Goal: Task Accomplishment & Management: Manage account settings

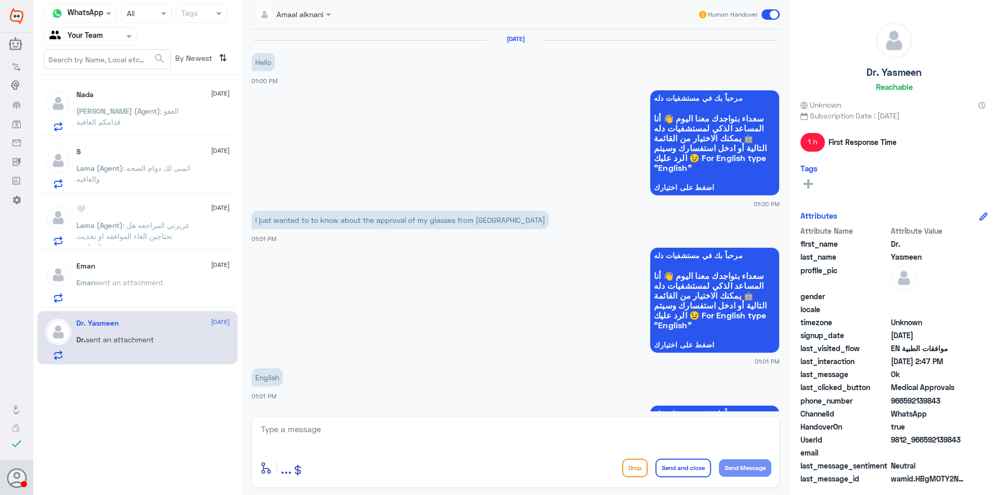
scroll to position [978, 0]
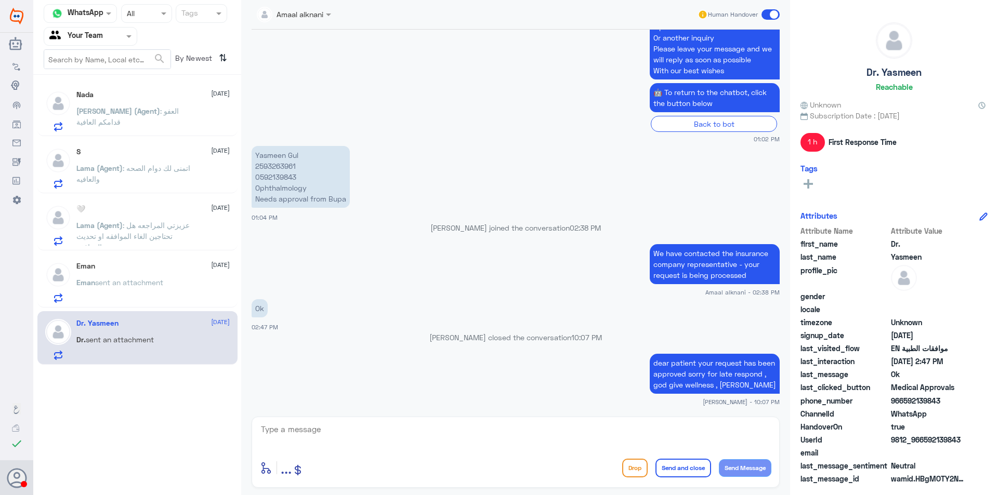
click at [152, 298] on p "Eman sent an attachment" at bounding box center [119, 290] width 87 height 26
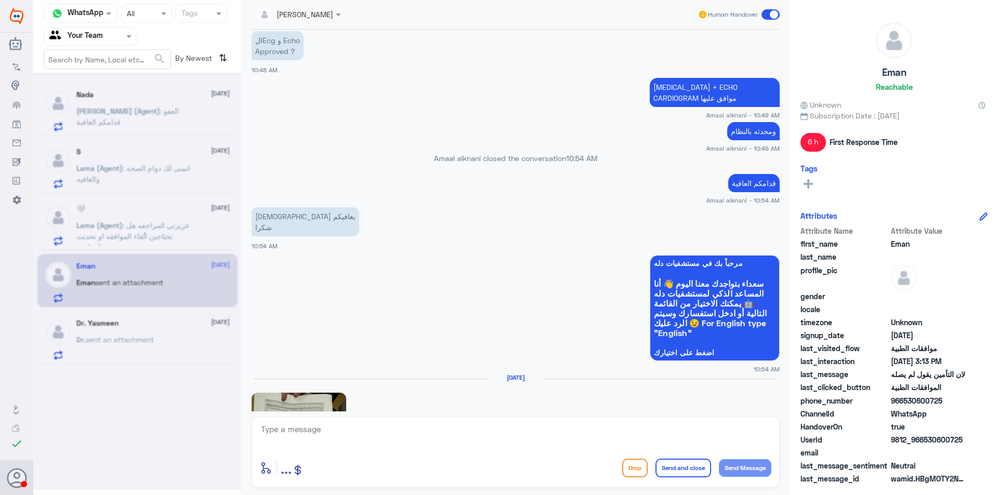
scroll to position [621, 0]
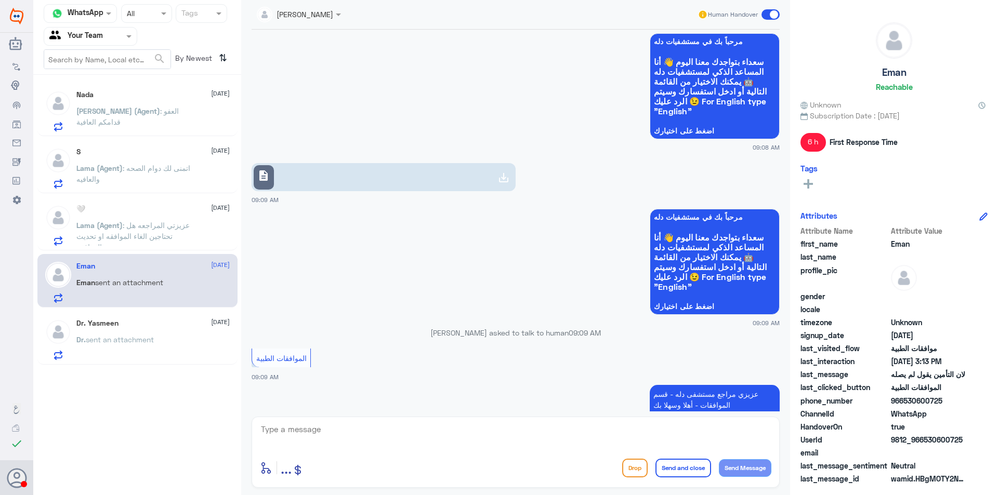
click at [141, 239] on span ": عزيزتي المراجعه هل تحتاجين الغاء الموافقه او تحديث الموافقه" at bounding box center [132, 236] width 113 height 31
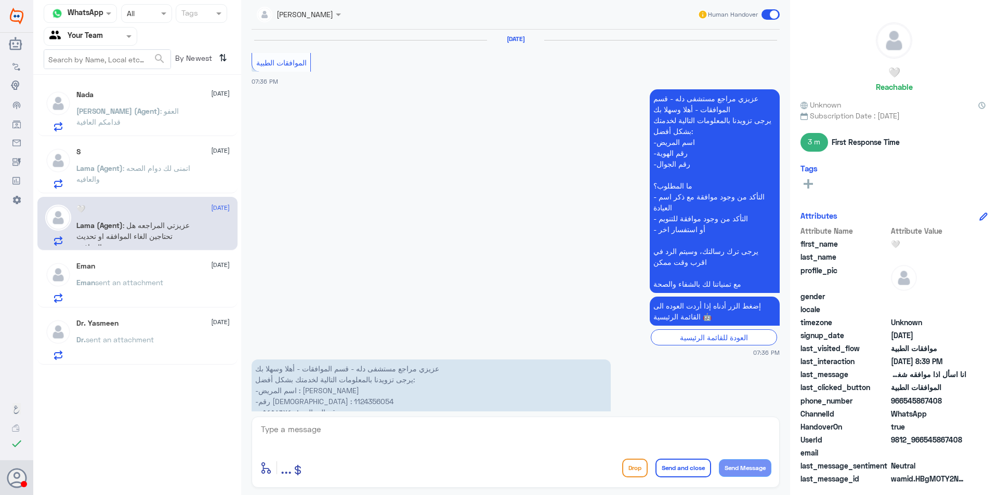
scroll to position [749, 0]
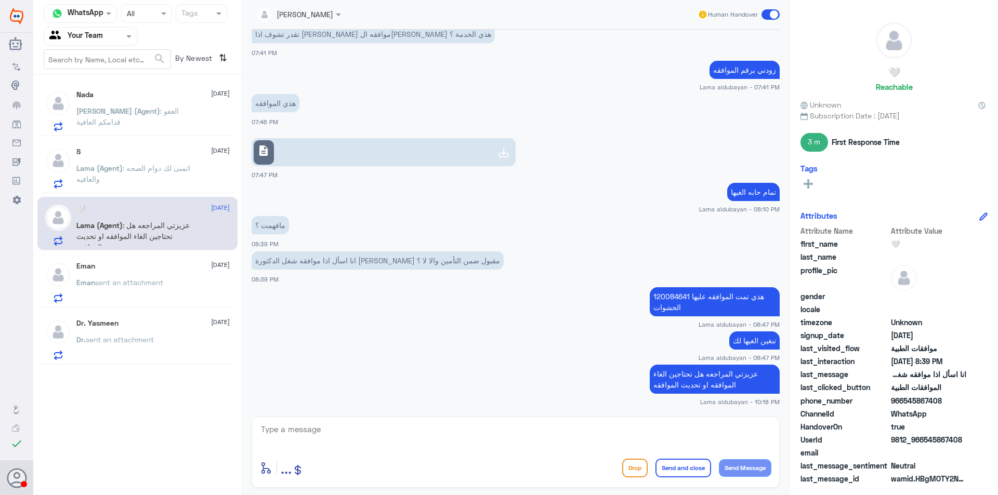
click at [111, 37] on div at bounding box center [90, 36] width 93 height 12
click at [89, 63] on b "Unassigned" at bounding box center [87, 67] width 40 height 9
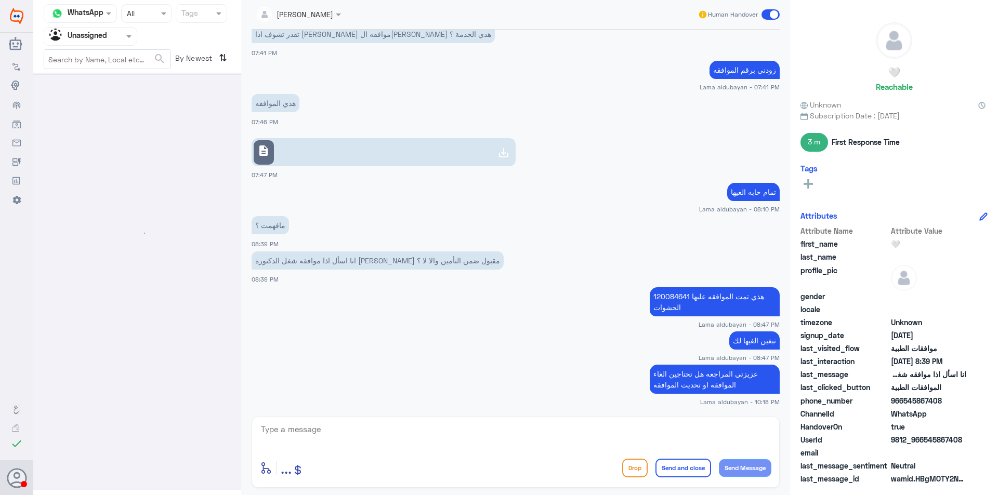
click at [100, 48] on nav "Channel WhatsApp Status × All Tags Agent Filter Unassigned search By Newest ⇅" at bounding box center [137, 39] width 208 height 71
click at [117, 37] on div at bounding box center [90, 36] width 93 height 12
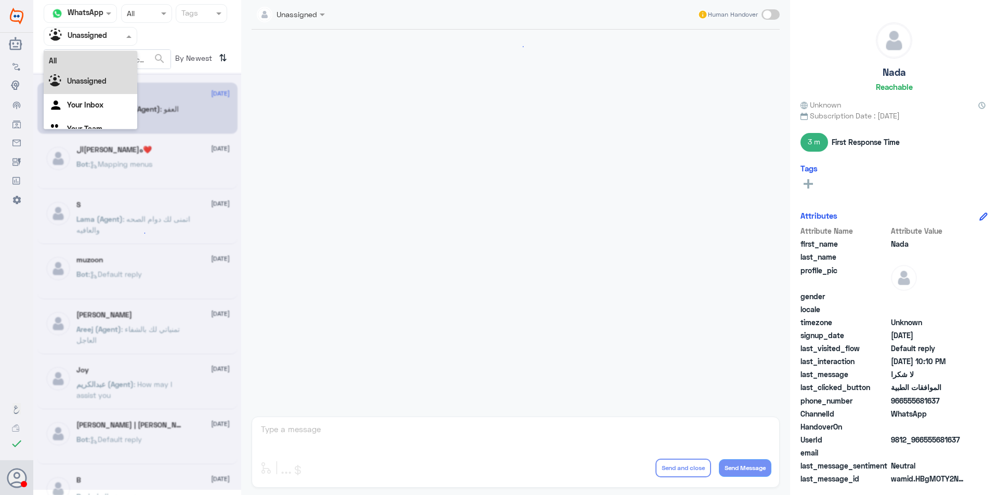
scroll to position [775, 0]
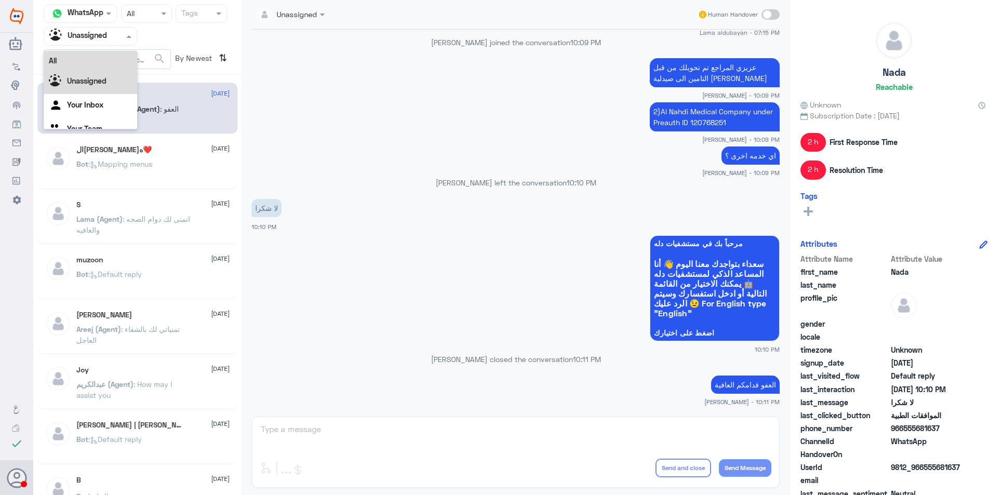
drag, startPoint x: 86, startPoint y: 59, endPoint x: 128, endPoint y: 182, distance: 130.5
click at [128, 182] on div "Channel WhatsApp Status × All Tags Agent Filter Unassigned All Unassigned Your …" at bounding box center [137, 249] width 208 height 499
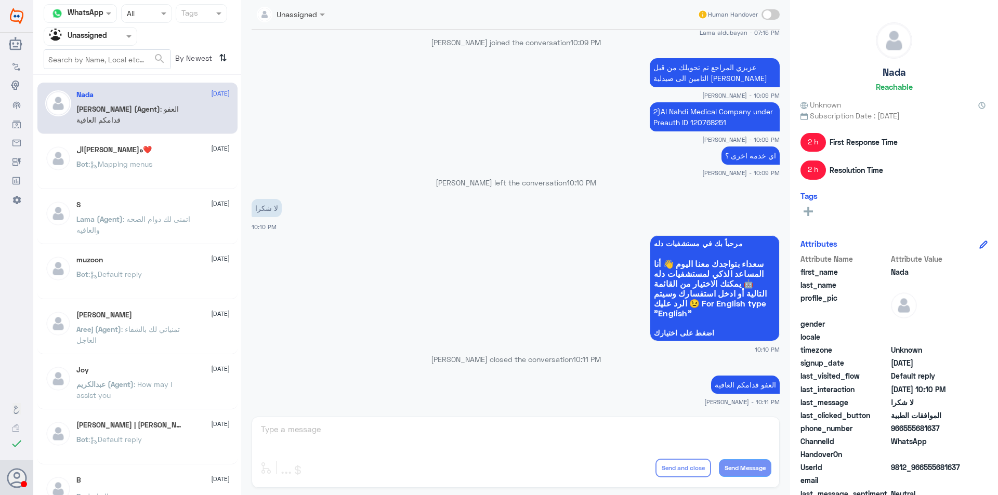
click at [139, 373] on div "Joy [DATE]" at bounding box center [152, 370] width 153 height 9
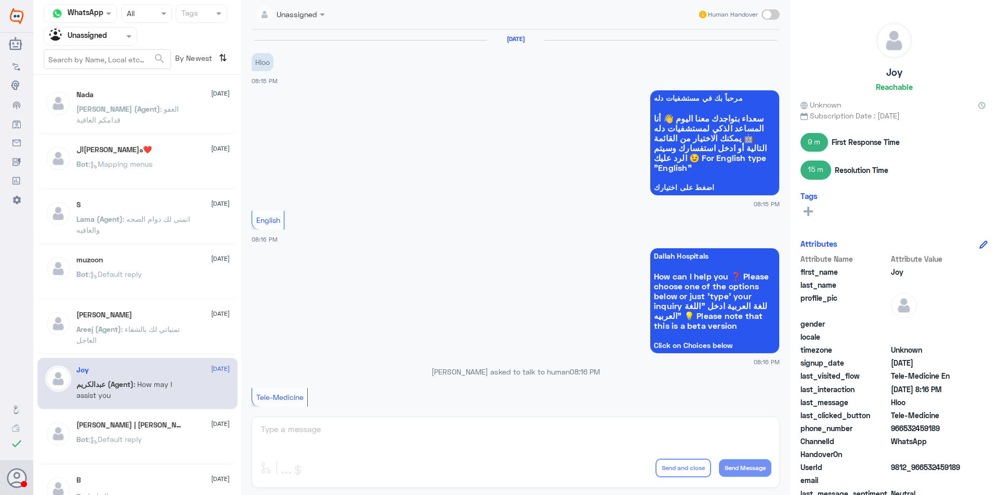
scroll to position [230, 0]
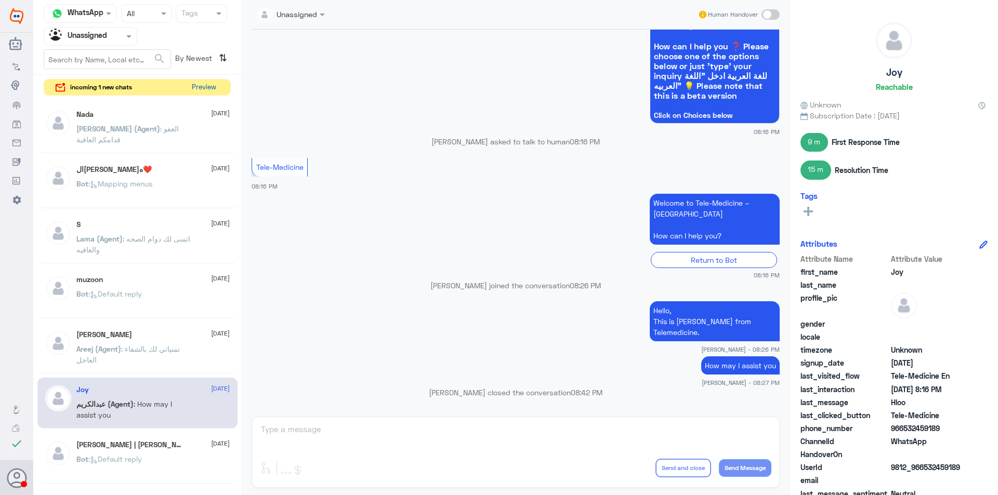
click at [205, 89] on button "Preview" at bounding box center [204, 88] width 32 height 16
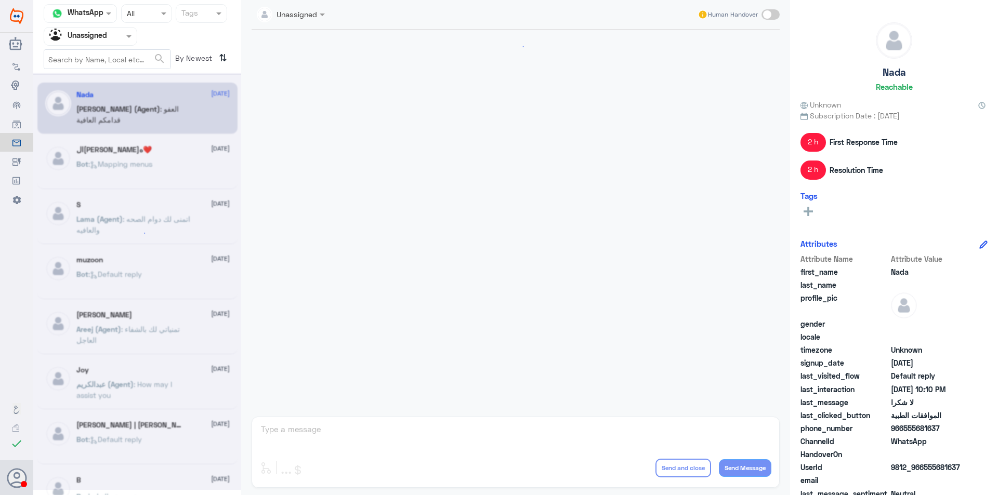
scroll to position [775, 0]
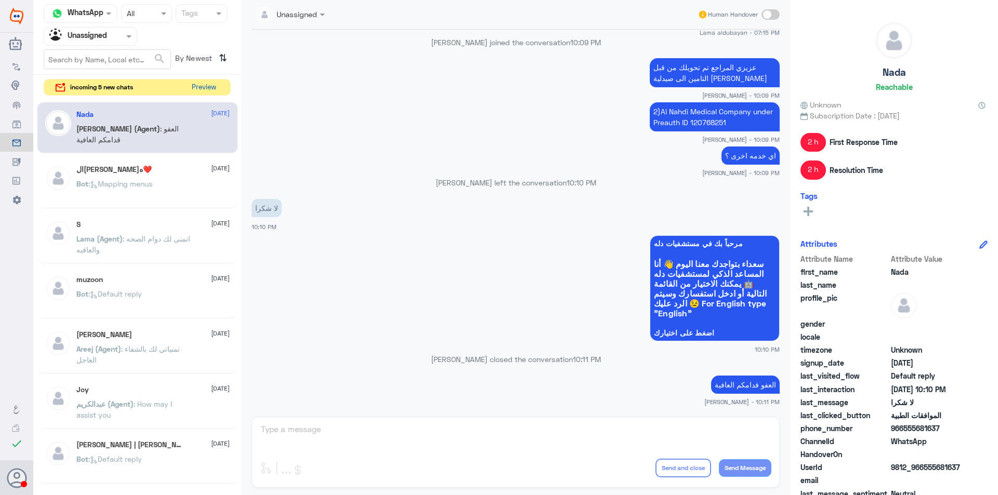
click at [200, 85] on button "Preview" at bounding box center [204, 88] width 32 height 16
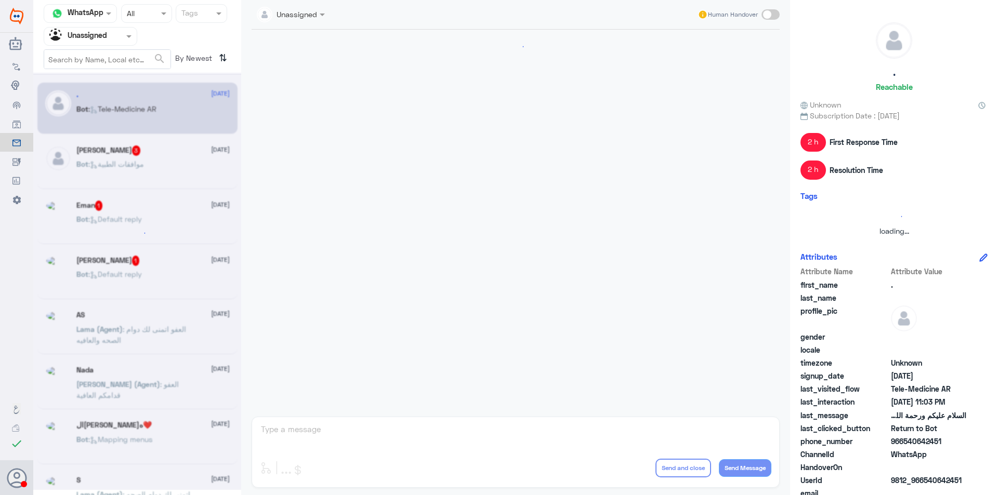
scroll to position [107, 0]
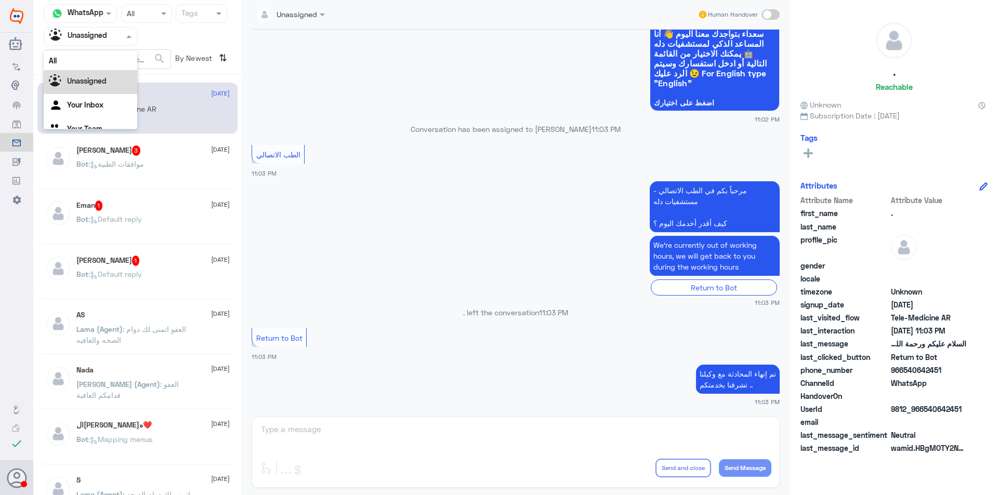
click at [122, 40] on div at bounding box center [90, 36] width 93 height 12
click at [110, 112] on div "Your Team" at bounding box center [91, 117] width 94 height 24
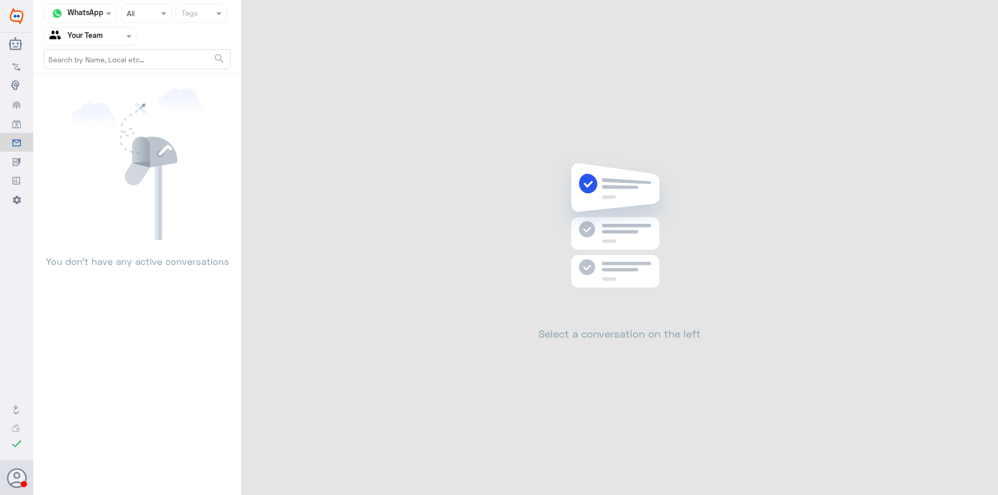
click at [111, 40] on div at bounding box center [90, 36] width 93 height 12
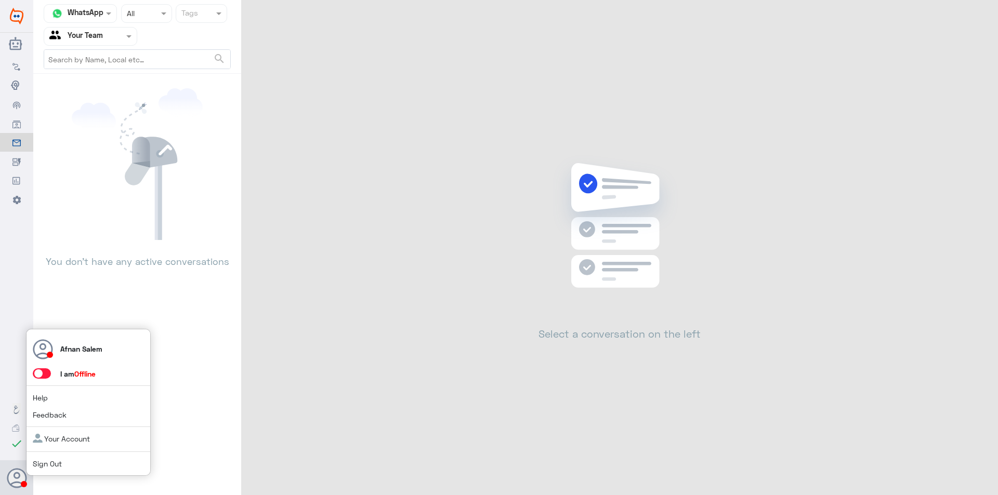
click at [46, 466] on link "Sign Out" at bounding box center [47, 464] width 29 height 9
